Goal: Task Accomplishment & Management: Manage account settings

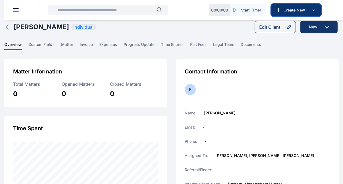
click at [171, 7] on span "Create New" at bounding box center [295, 9] width 28 height 5
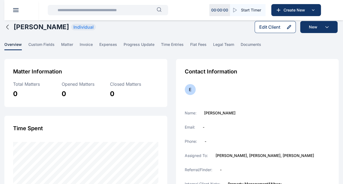
click at [171, 29] on div "Edit Client" at bounding box center [269, 27] width 21 height 7
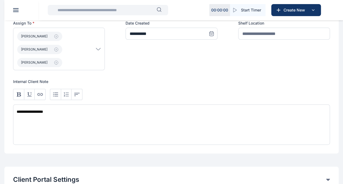
scroll to position [306, 0]
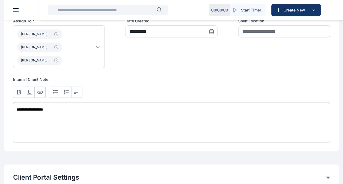
click at [64, 109] on div "**********" at bounding box center [171, 122] width 316 height 40
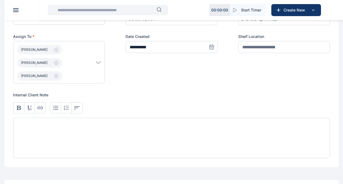
scroll to position [360, 0]
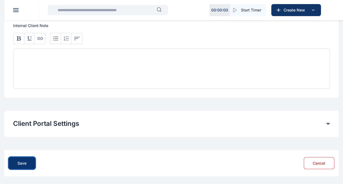
click at [24, 162] on div "Save" at bounding box center [21, 162] width 9 height 5
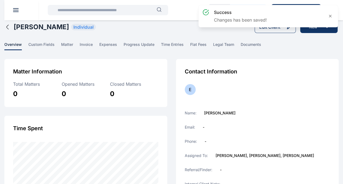
click at [171, 26] on div "success Changes has been saved!" at bounding box center [268, 16] width 140 height 22
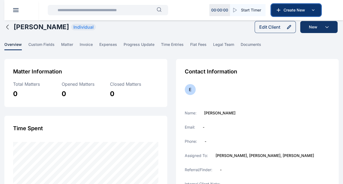
click at [171, 8] on span "Create New" at bounding box center [295, 9] width 28 height 5
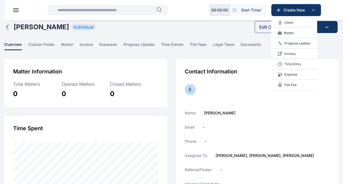
click at [171, 31] on p "Matter" at bounding box center [288, 32] width 10 height 5
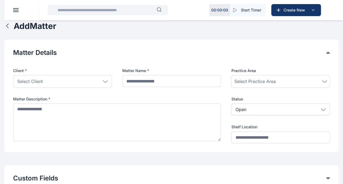
click at [89, 81] on div "Select Client" at bounding box center [62, 81] width 99 height 13
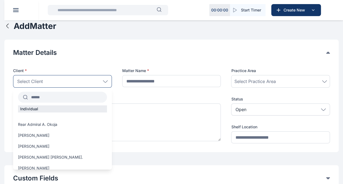
click at [75, 93] on input "text" at bounding box center [67, 97] width 79 height 10
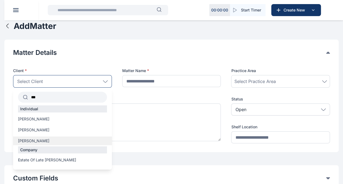
type input "***"
click at [42, 137] on div "[PERSON_NAME]" at bounding box center [62, 140] width 99 height 9
click at [42, 140] on span "[PERSON_NAME]" at bounding box center [33, 140] width 31 height 5
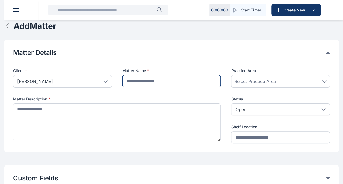
click at [150, 80] on input "text" at bounding box center [171, 81] width 99 height 12
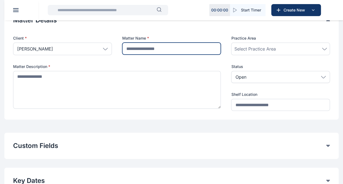
scroll to position [33, 0]
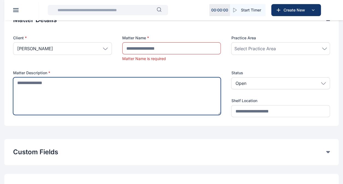
click at [113, 79] on textarea at bounding box center [116, 96] width 207 height 38
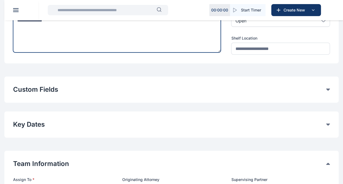
scroll to position [0, 0]
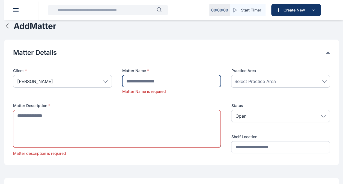
click at [146, 81] on input "text" at bounding box center [171, 81] width 99 height 12
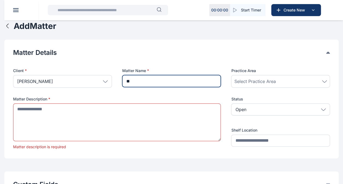
type input "*"
type input "**********"
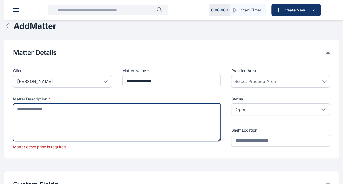
click at [71, 113] on textarea at bounding box center [116, 122] width 207 height 38
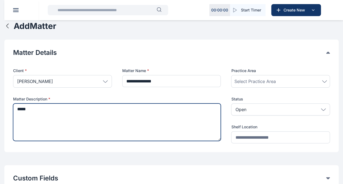
type textarea "******"
